Goal: Transaction & Acquisition: Book appointment/travel/reservation

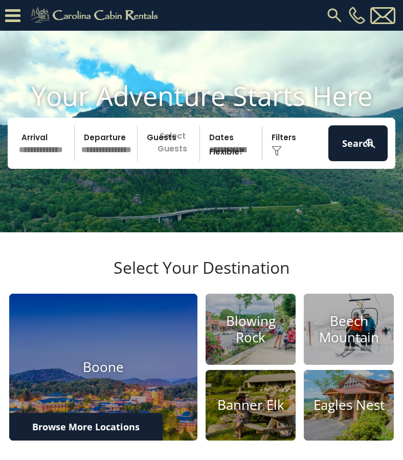
click at [44, 154] on input "text" at bounding box center [44, 143] width 59 height 36
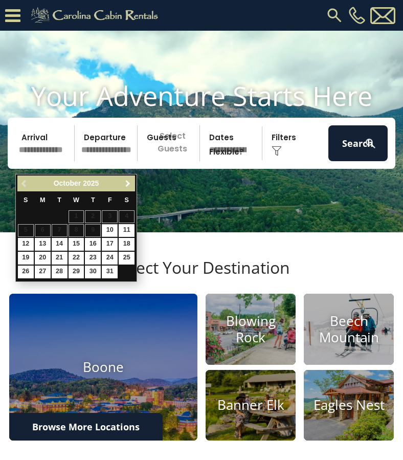
click at [125, 184] on span "Next" at bounding box center [128, 184] width 8 height 8
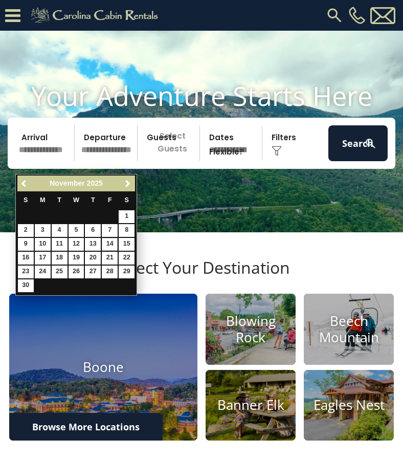
click at [111, 241] on link "14" at bounding box center [110, 244] width 16 height 13
type input "********"
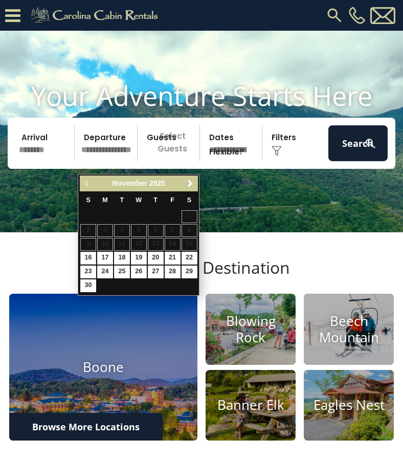
click at [93, 256] on link "16" at bounding box center [88, 258] width 16 height 13
type input "********"
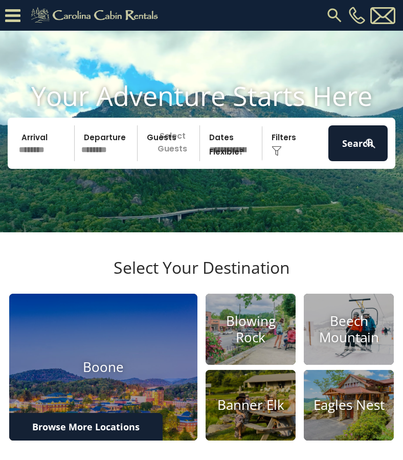
click at [168, 159] on p "Select Guests" at bounding box center [170, 143] width 59 height 36
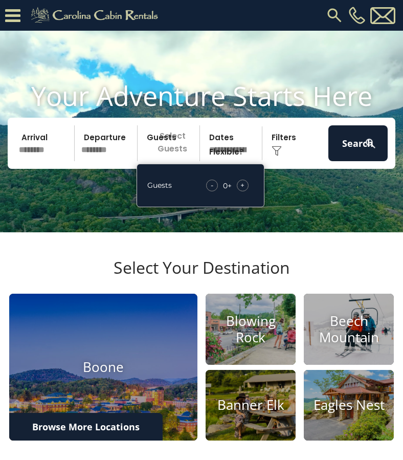
click at [243, 190] on span "+" at bounding box center [243, 185] width 4 height 10
click at [309, 205] on video at bounding box center [201, 132] width 403 height 202
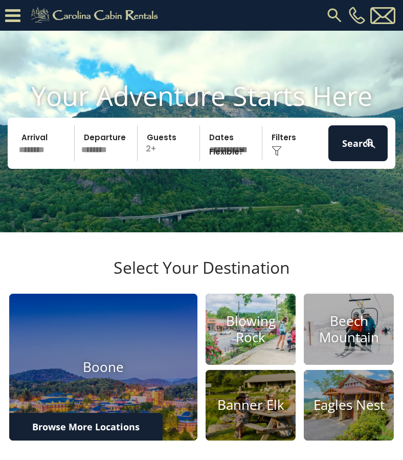
click at [269, 342] on h4 "Blowing Rock" at bounding box center [251, 329] width 90 height 32
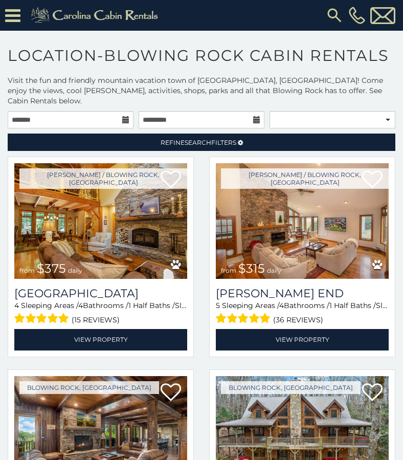
click at [123, 116] on icon at bounding box center [125, 119] width 7 height 7
click at [125, 116] on icon at bounding box center [125, 119] width 7 height 7
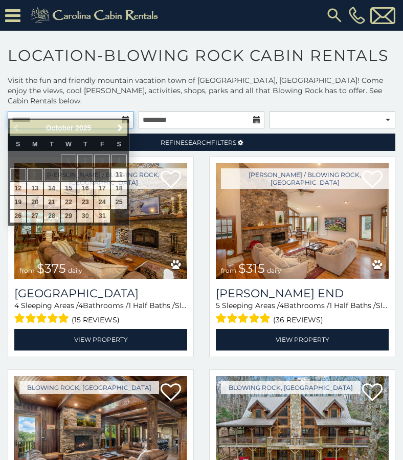
click at [95, 111] on input "text" at bounding box center [71, 119] width 126 height 17
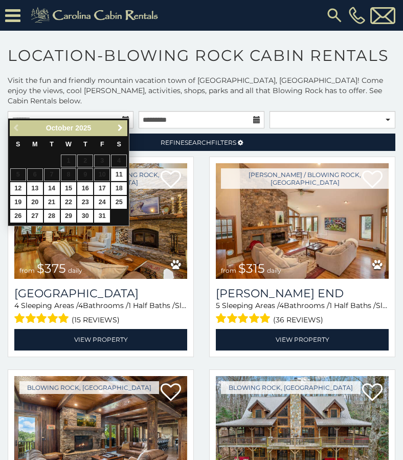
click at [117, 127] on span "Next" at bounding box center [120, 128] width 8 height 8
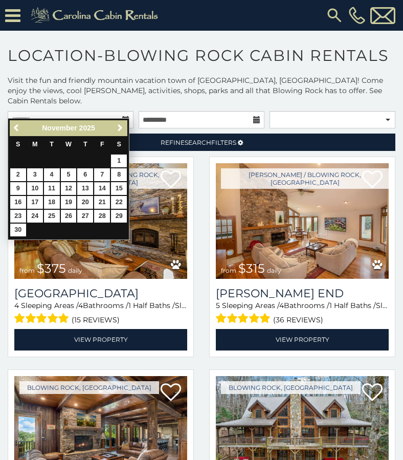
click at [107, 184] on link "14" at bounding box center [102, 188] width 16 height 13
type input "**********"
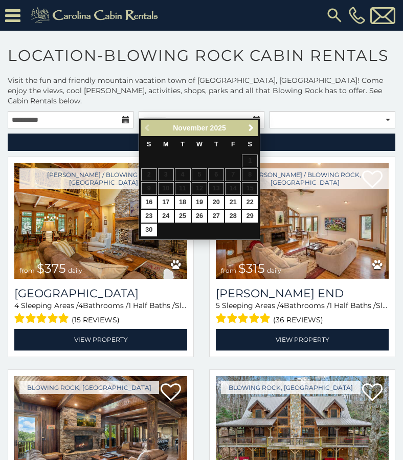
click at [147, 200] on link "16" at bounding box center [149, 202] width 16 height 13
type input "**********"
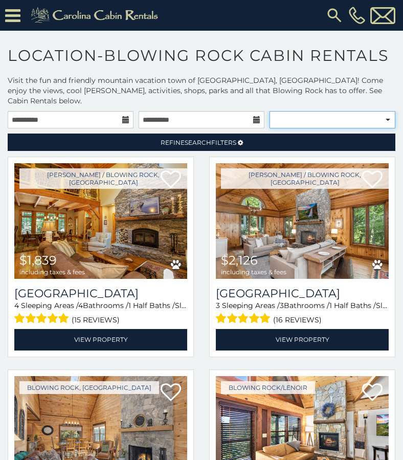
select select "**********"
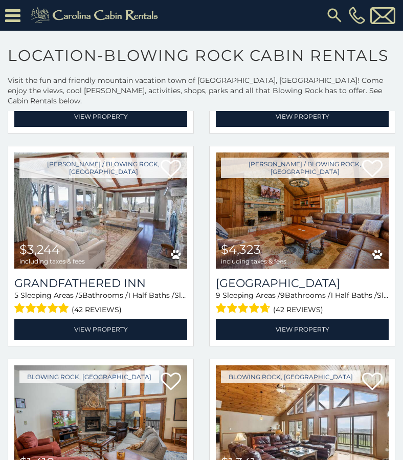
scroll to position [445, 0]
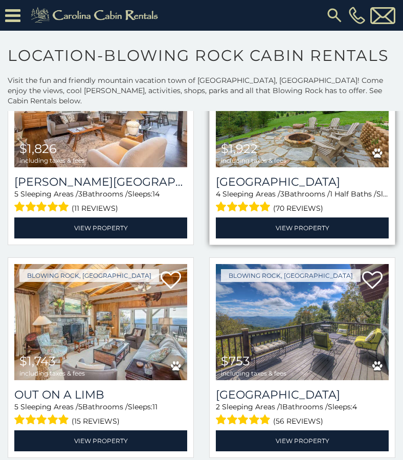
scroll to position [1815, 0]
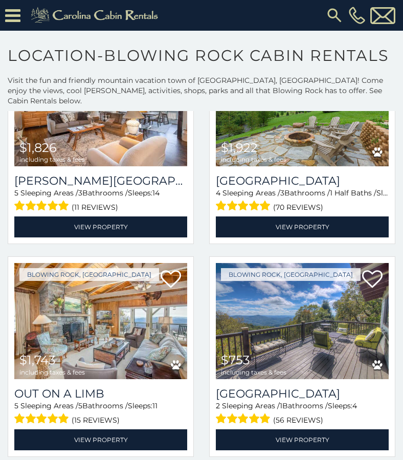
click at [18, 16] on icon at bounding box center [12, 16] width 15 height 18
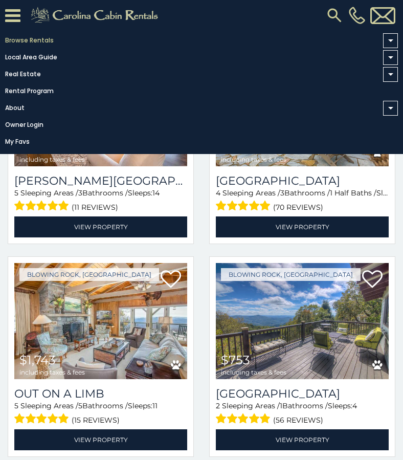
click at [23, 42] on link "Browse Rentals" at bounding box center [199, 40] width 398 height 14
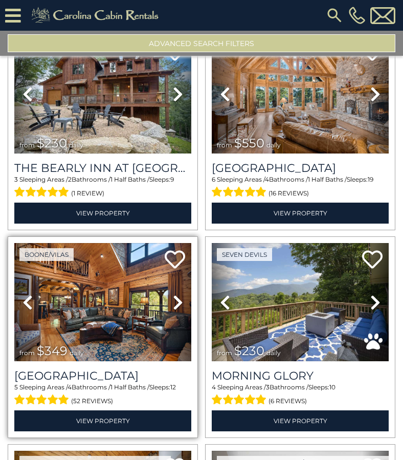
scroll to position [1319, 0]
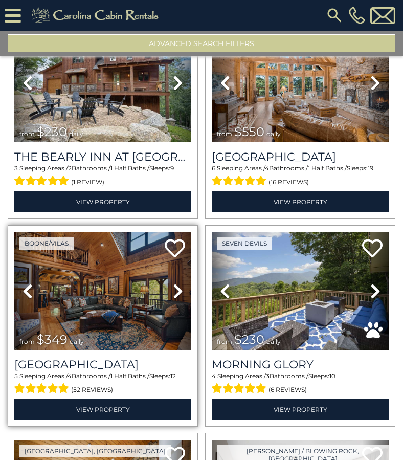
click at [175, 284] on icon at bounding box center [178, 291] width 10 height 16
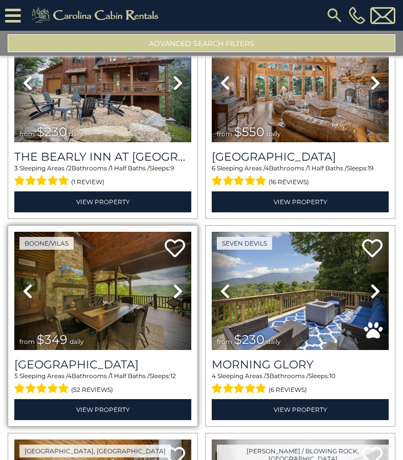
click at [175, 284] on icon at bounding box center [178, 291] width 10 height 16
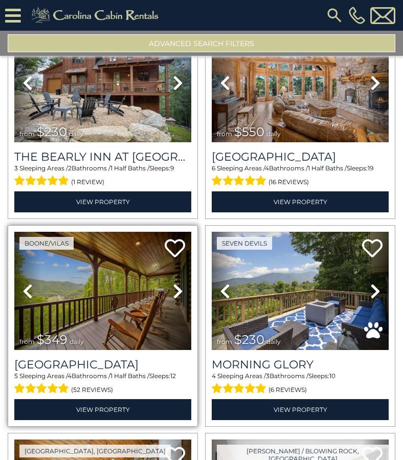
click at [175, 284] on icon at bounding box center [178, 291] width 10 height 16
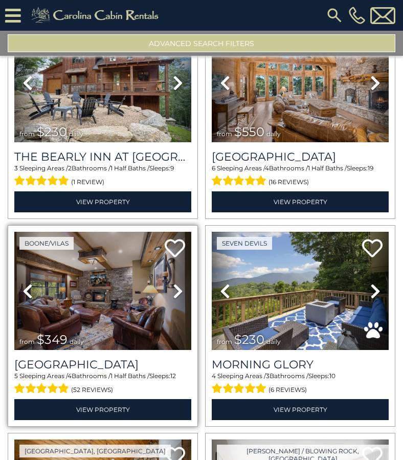
click at [175, 284] on icon at bounding box center [178, 291] width 10 height 16
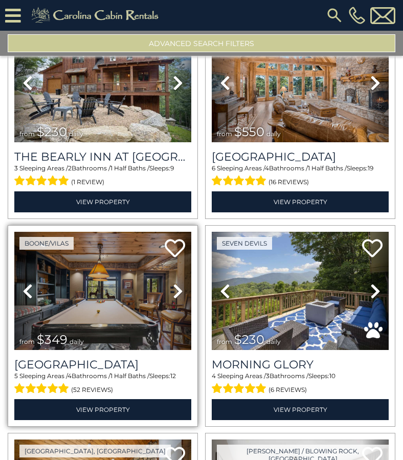
scroll to position [1, 1]
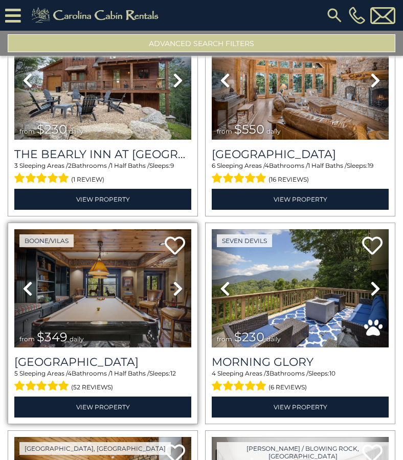
click at [175, 284] on icon at bounding box center [178, 289] width 10 height 16
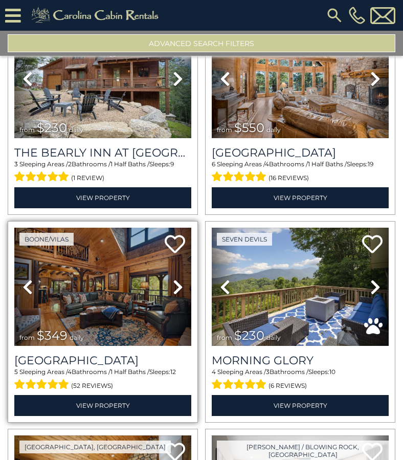
scroll to position [0, 0]
click at [175, 284] on icon at bounding box center [178, 287] width 10 height 16
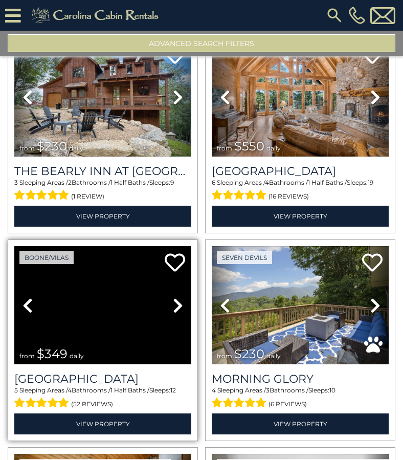
scroll to position [1302, 0]
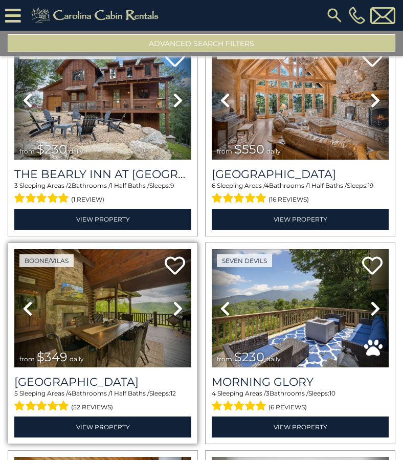
click at [177, 300] on icon at bounding box center [178, 308] width 10 height 16
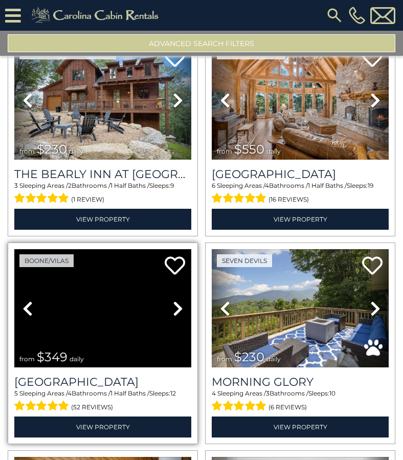
scroll to position [1301, 0]
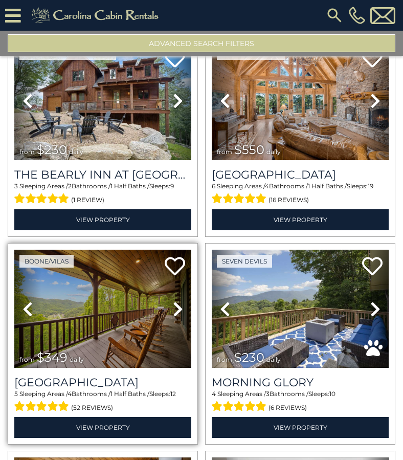
click at [177, 302] on icon at bounding box center [178, 309] width 10 height 16
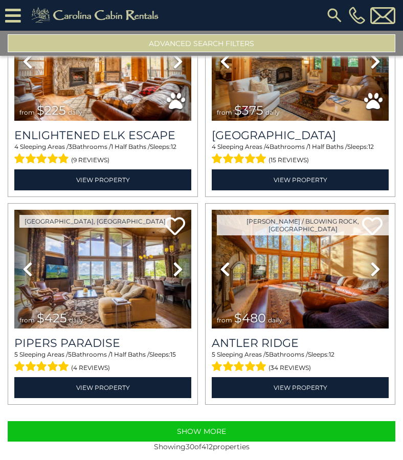
scroll to position [2795, 0]
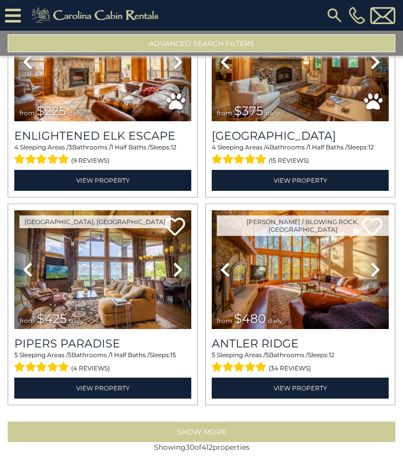
click at [185, 426] on button "Show More" at bounding box center [202, 432] width 388 height 20
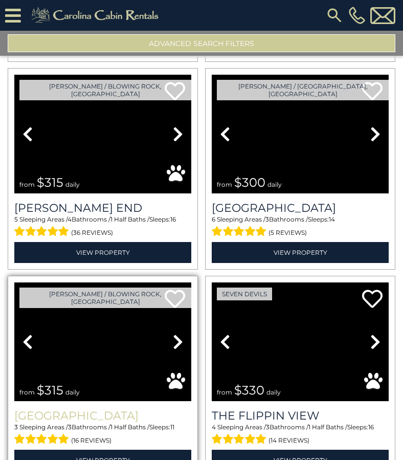
scroll to position [3768, 0]
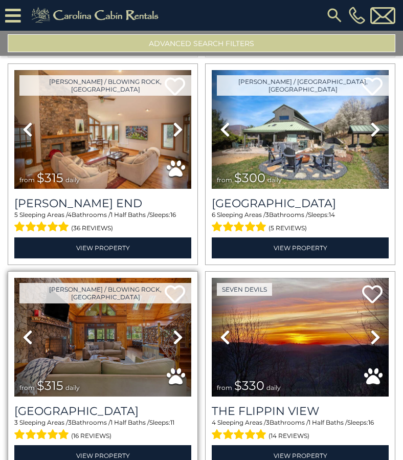
click at [178, 329] on icon at bounding box center [178, 337] width 10 height 16
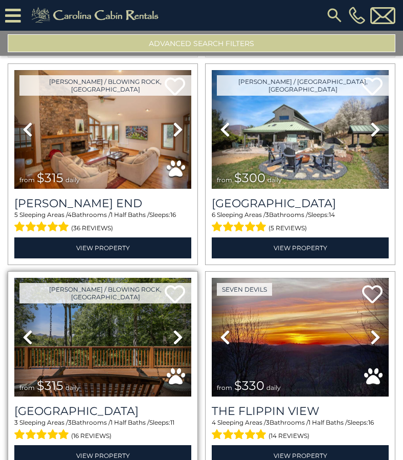
click at [178, 329] on icon at bounding box center [178, 337] width 10 height 16
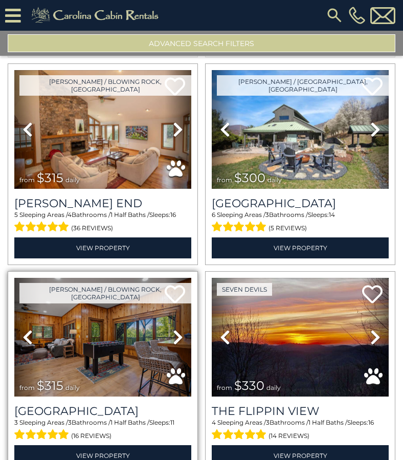
click at [178, 329] on icon at bounding box center [178, 337] width 10 height 16
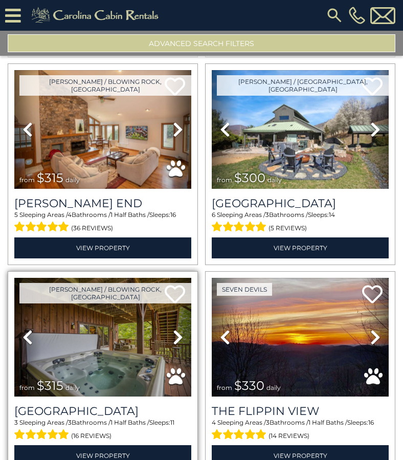
click at [178, 329] on icon at bounding box center [178, 337] width 10 height 16
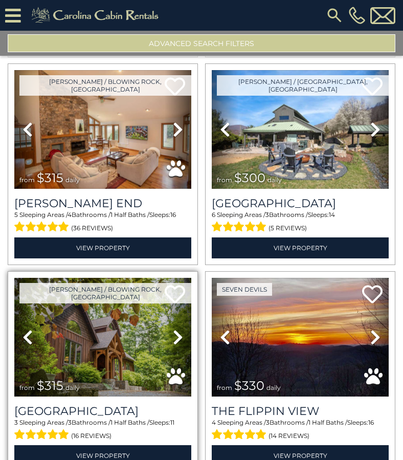
click at [178, 329] on icon at bounding box center [178, 337] width 10 height 16
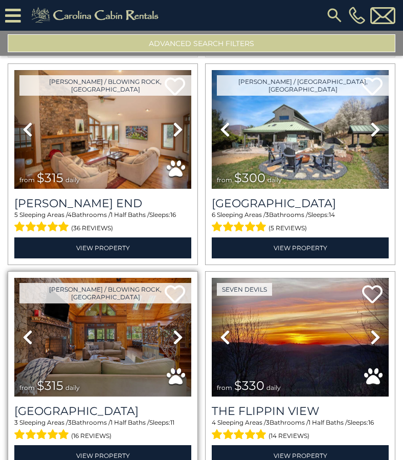
click at [178, 329] on icon at bounding box center [178, 337] width 10 height 16
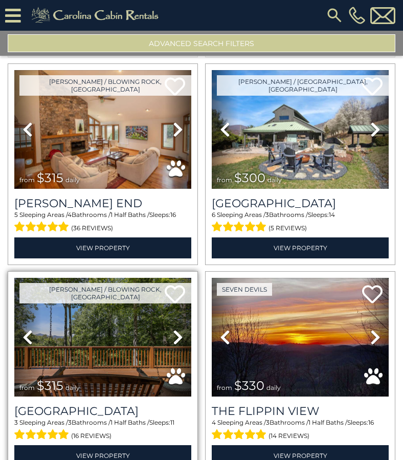
click at [178, 329] on icon at bounding box center [178, 337] width 10 height 16
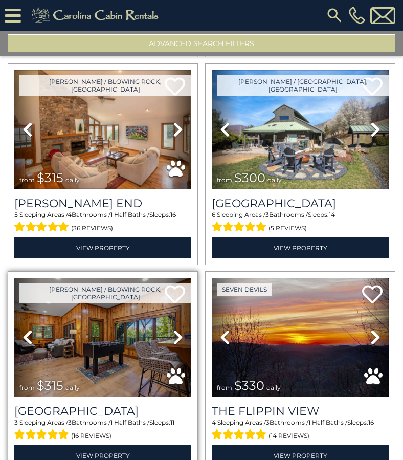
click at [178, 329] on icon at bounding box center [178, 337] width 10 height 16
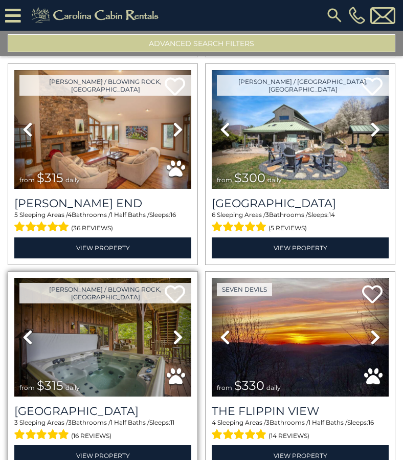
click at [178, 329] on icon at bounding box center [178, 337] width 10 height 16
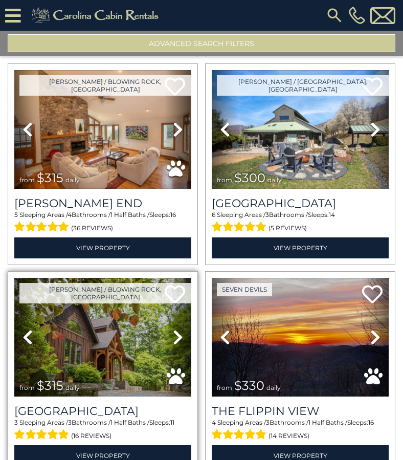
click at [178, 329] on icon at bounding box center [178, 337] width 10 height 16
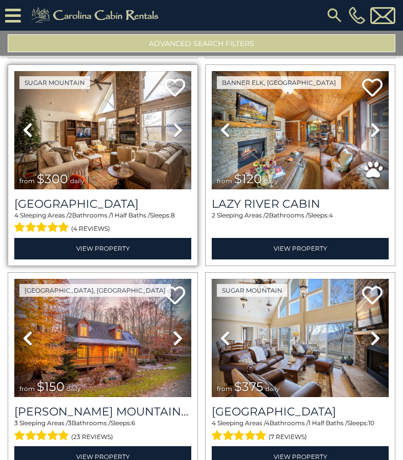
scroll to position [5646, 0]
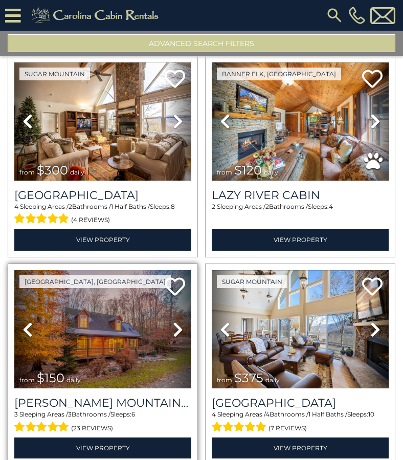
click at [177, 321] on icon at bounding box center [178, 329] width 10 height 16
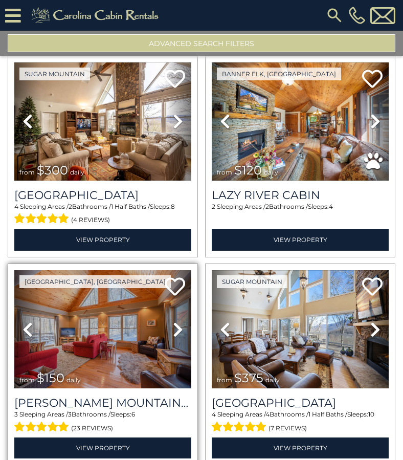
click at [177, 321] on icon at bounding box center [178, 329] width 10 height 16
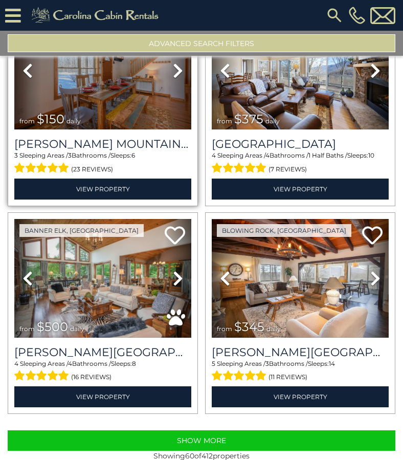
scroll to position [0, 0]
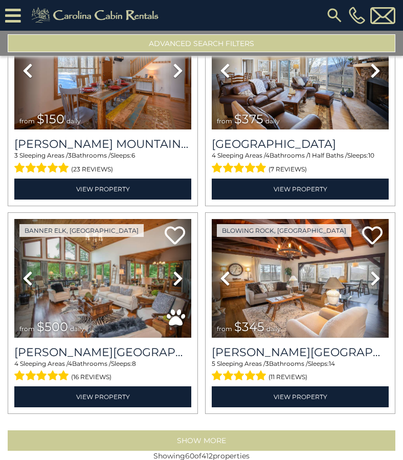
click at [184, 431] on button "Show More" at bounding box center [202, 441] width 388 height 20
